Goal: Information Seeking & Learning: Learn about a topic

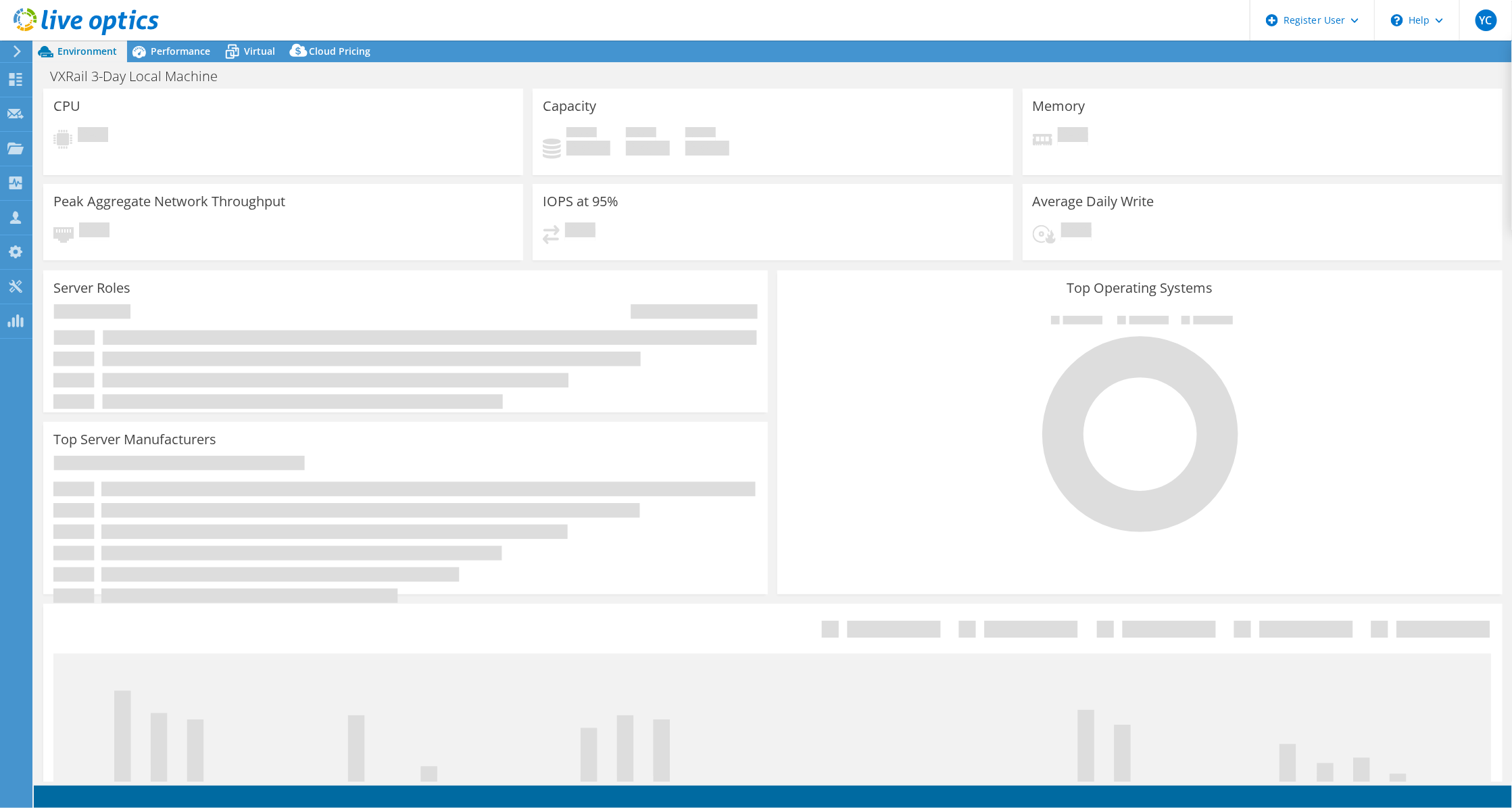
select select "USD"
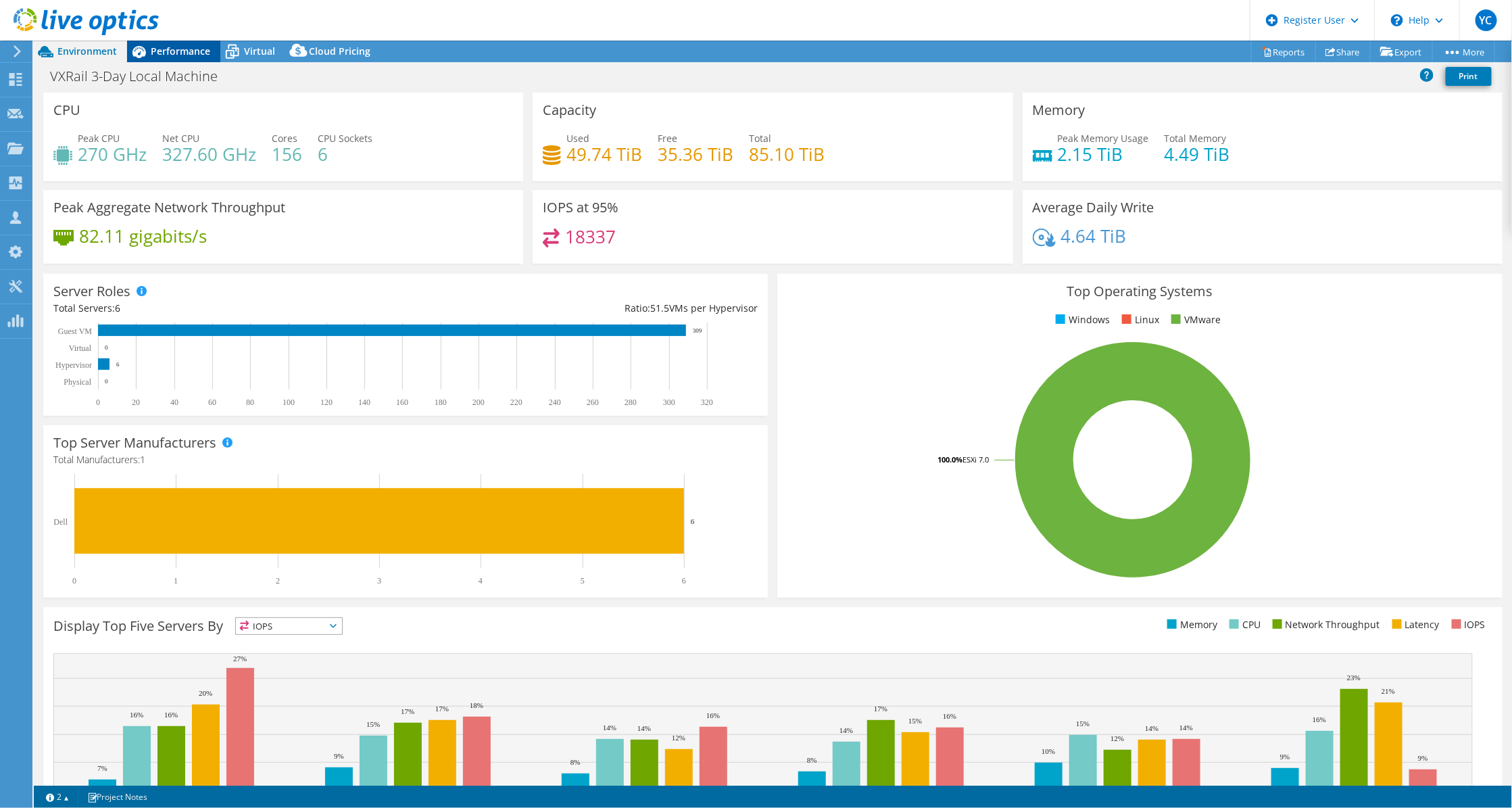
drag, startPoint x: 207, startPoint y: 46, endPoint x: 196, endPoint y: 46, distance: 11.0
click at [203, 46] on span "Performance" at bounding box center [180, 51] width 59 height 13
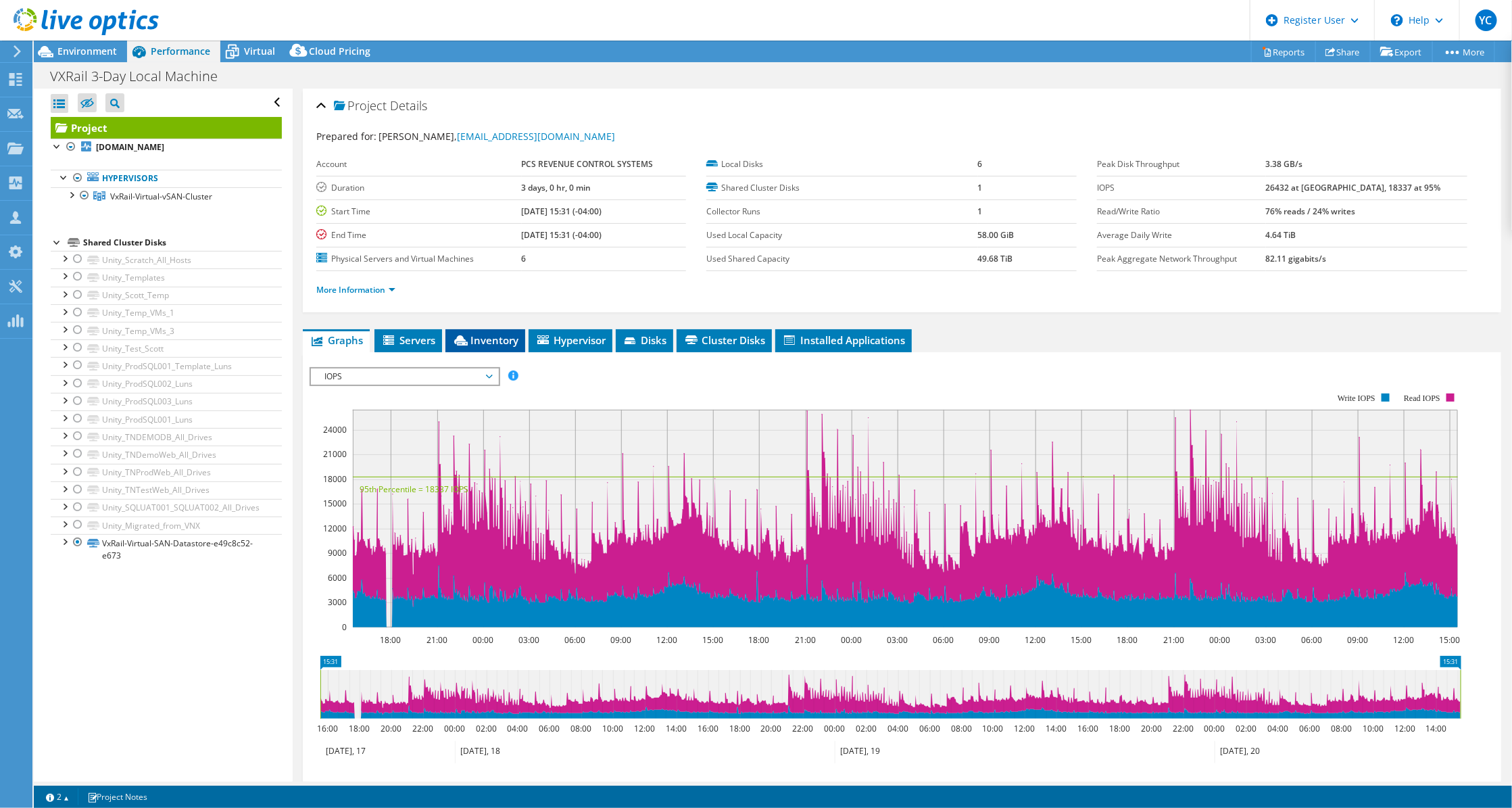
click at [493, 340] on span "Inventory" at bounding box center [485, 340] width 67 height 13
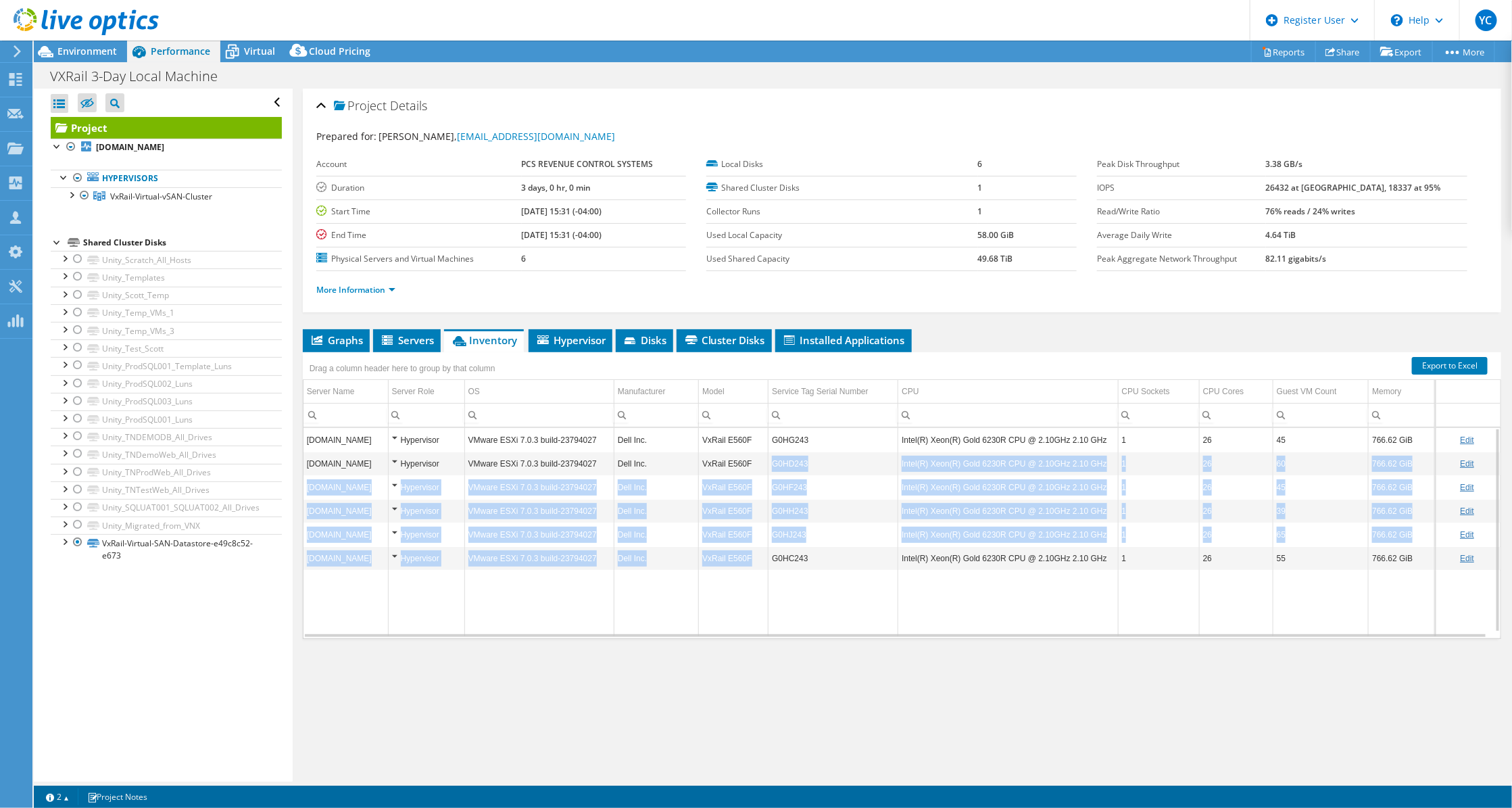
drag, startPoint x: 757, startPoint y: 555, endPoint x: 748, endPoint y: 450, distance: 105.4
click at [748, 451] on tbody "[DOMAIN_NAME] Hypervisor VMware ESXi 7.0.3 build-23794027 Dell Inc. VxRail E560…" at bounding box center [902, 532] width 1197 height 208
click at [748, 450] on td "VxRail E560F" at bounding box center [734, 440] width 70 height 24
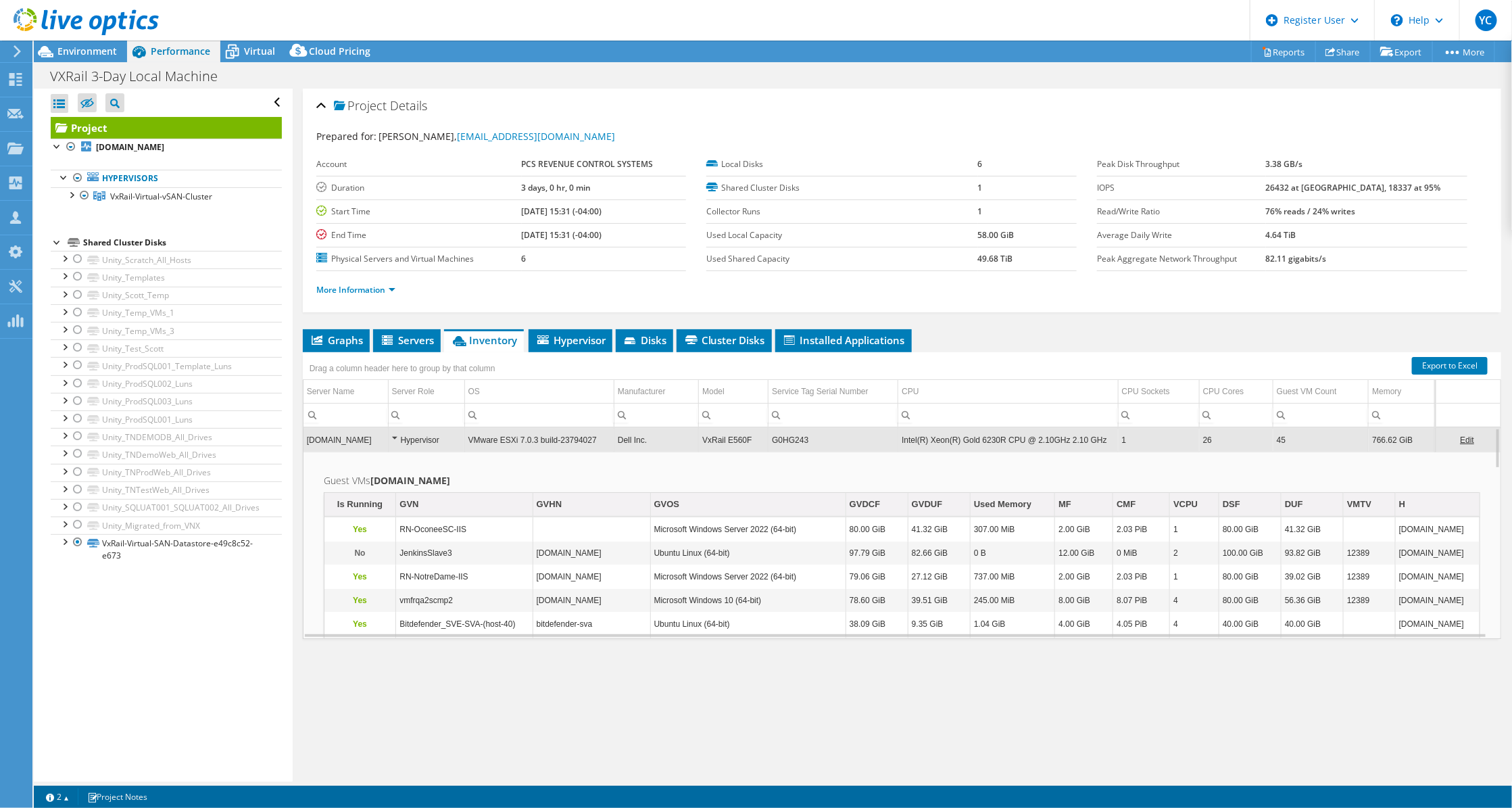
click at [739, 431] on td "VxRail E560F" at bounding box center [734, 440] width 70 height 24
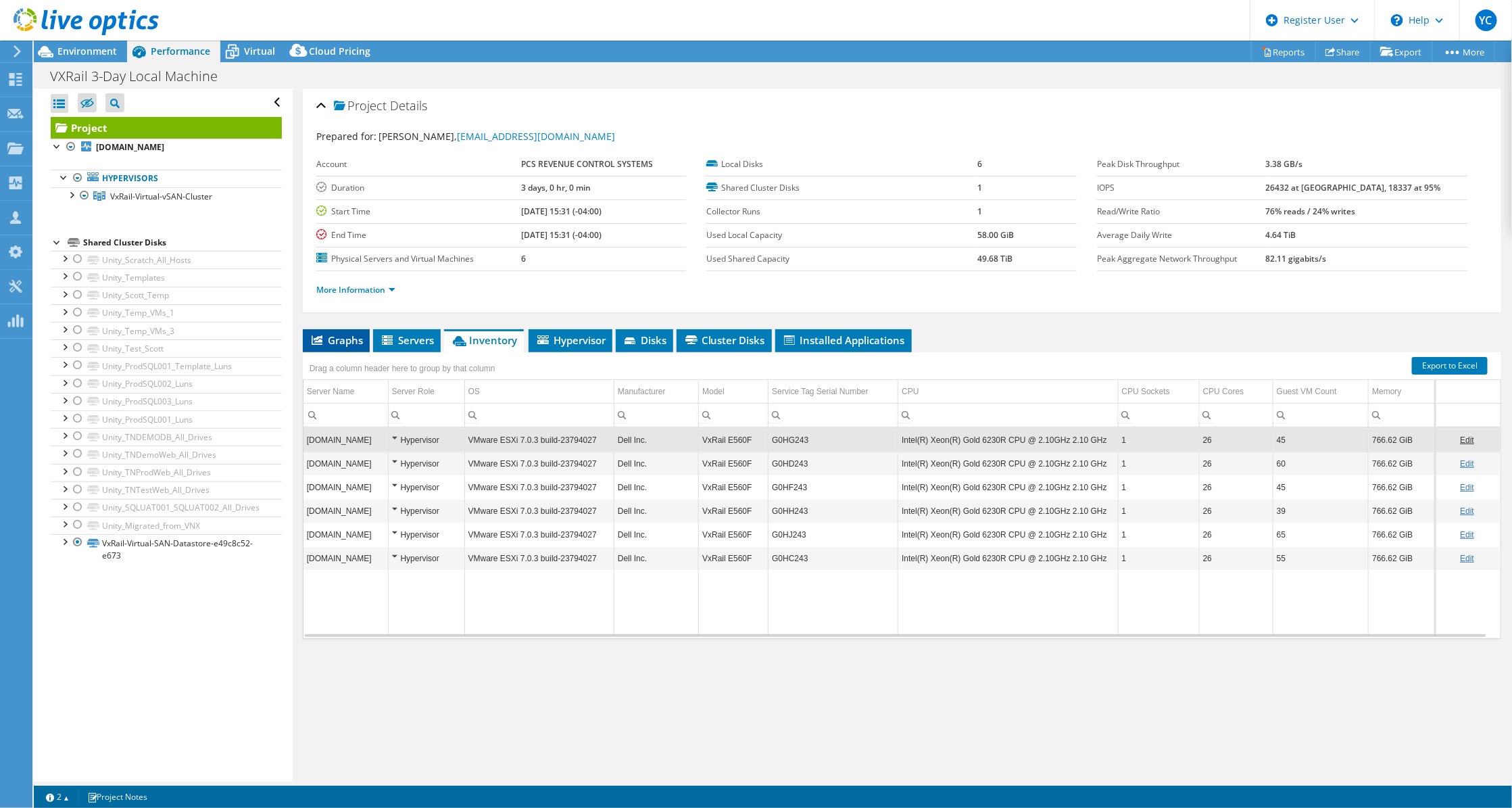
click at [352, 343] on span "Graphs" at bounding box center [336, 340] width 53 height 13
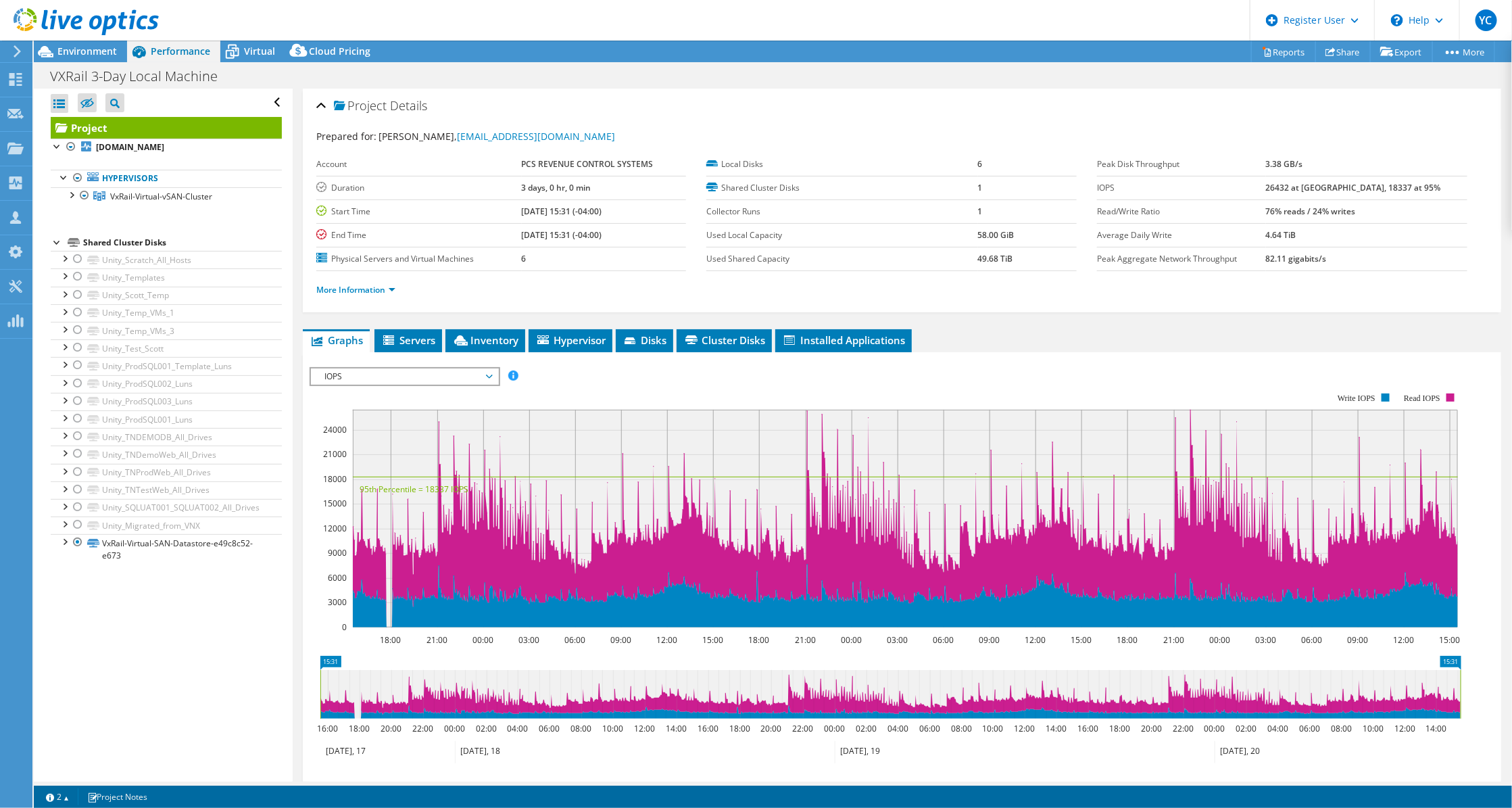
click at [106, 40] on div at bounding box center [79, 22] width 159 height 46
click at [97, 52] on span "Environment" at bounding box center [87, 51] width 59 height 13
